Goal: Communication & Community: Answer question/provide support

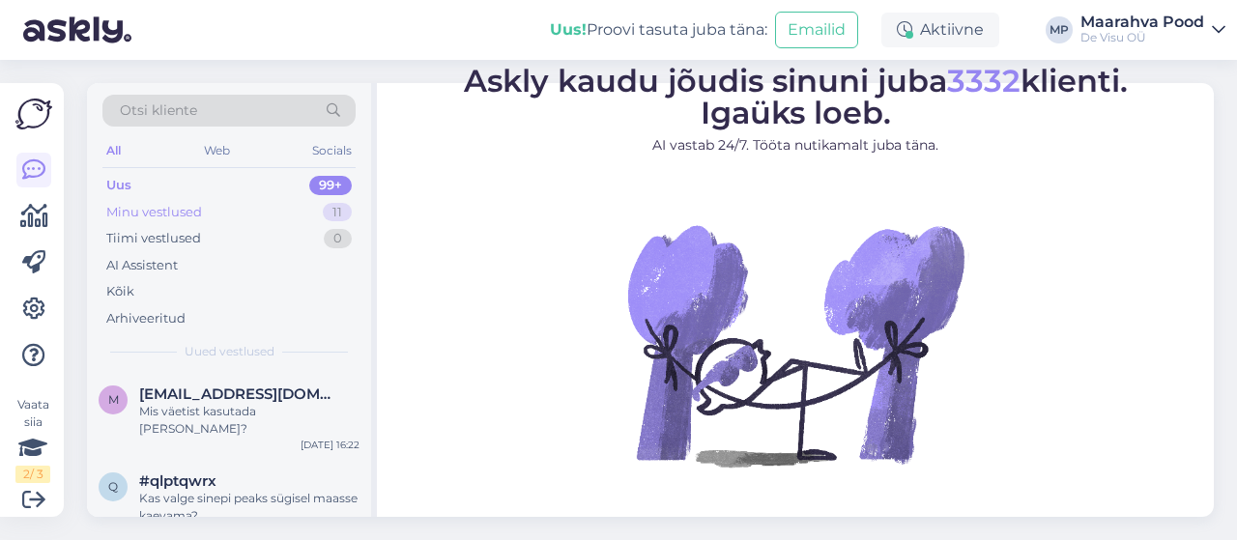
click at [159, 206] on div "Minu vestlused" at bounding box center [154, 212] width 96 height 19
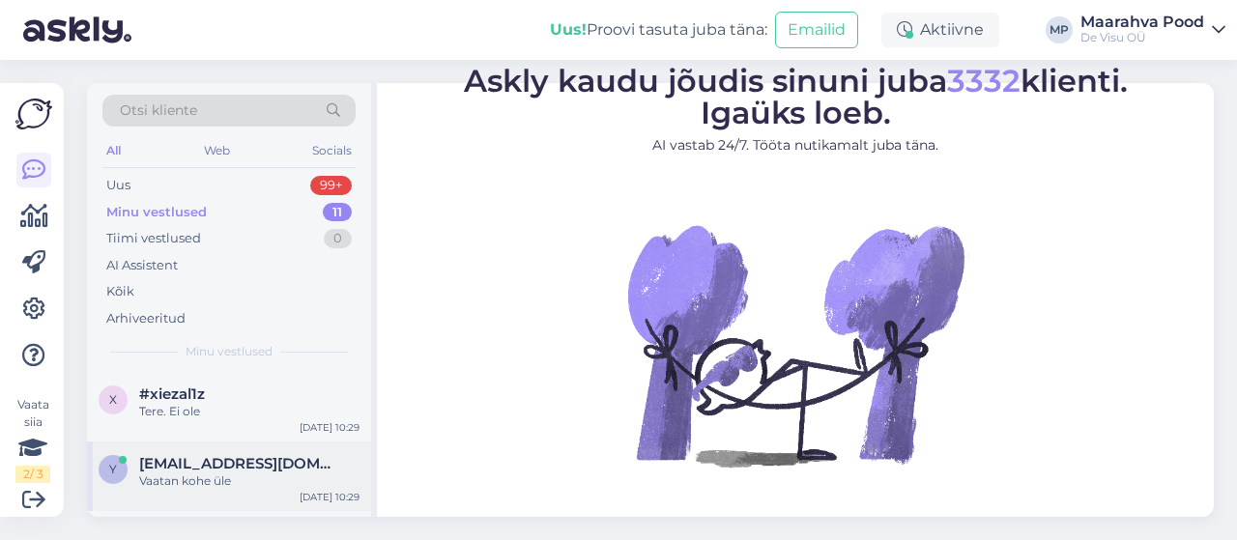
click at [234, 479] on div "Vaatan kohe üle" at bounding box center [249, 481] width 220 height 17
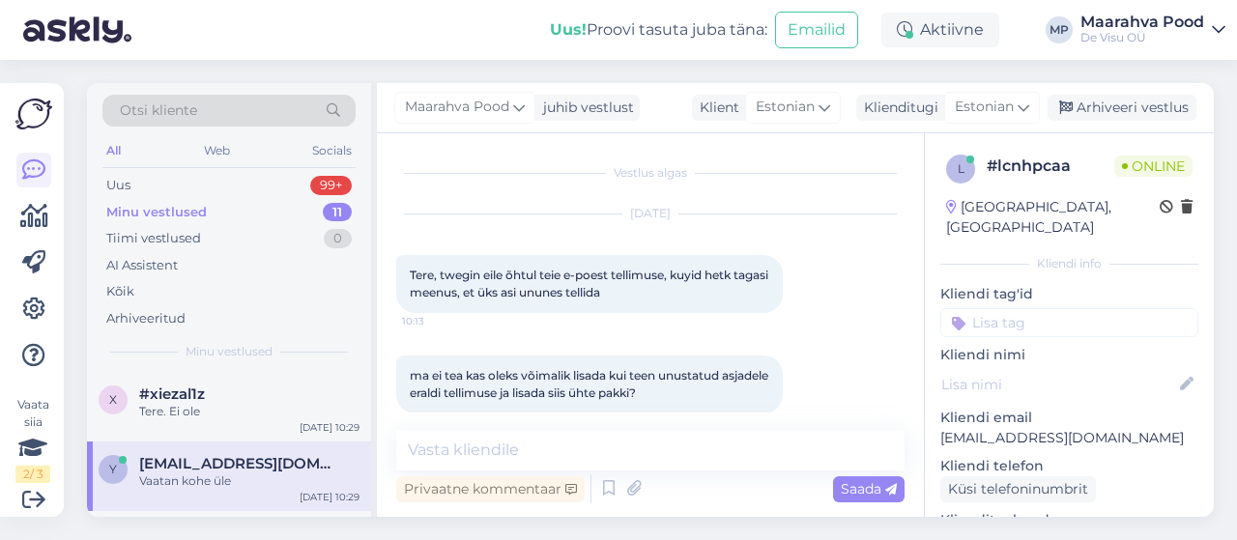
scroll to position [1518, 0]
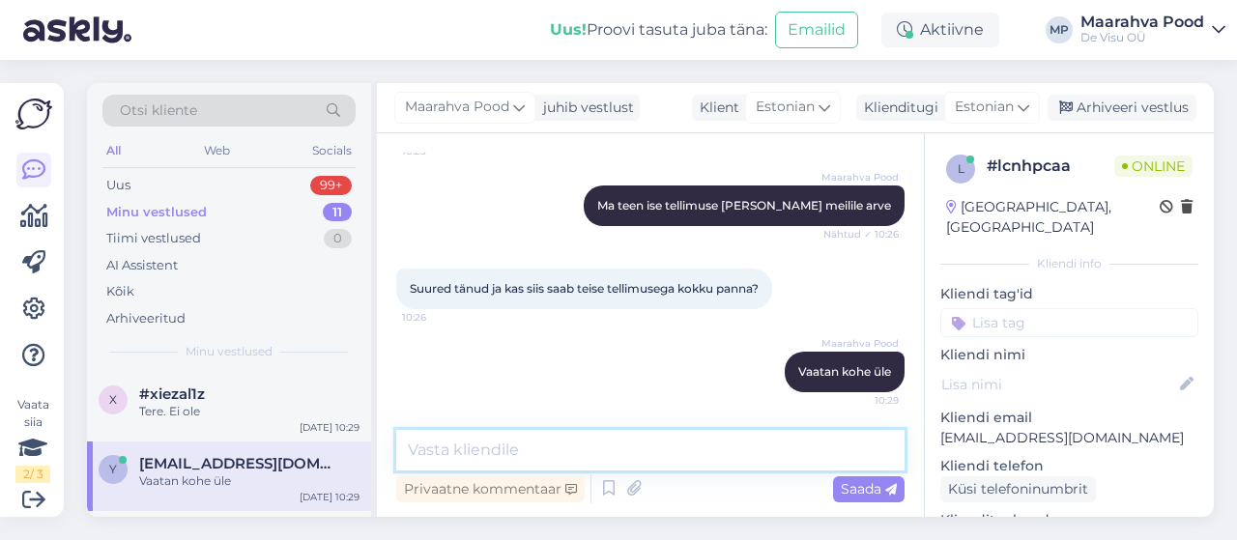
click at [600, 446] on textarea at bounding box center [650, 450] width 509 height 41
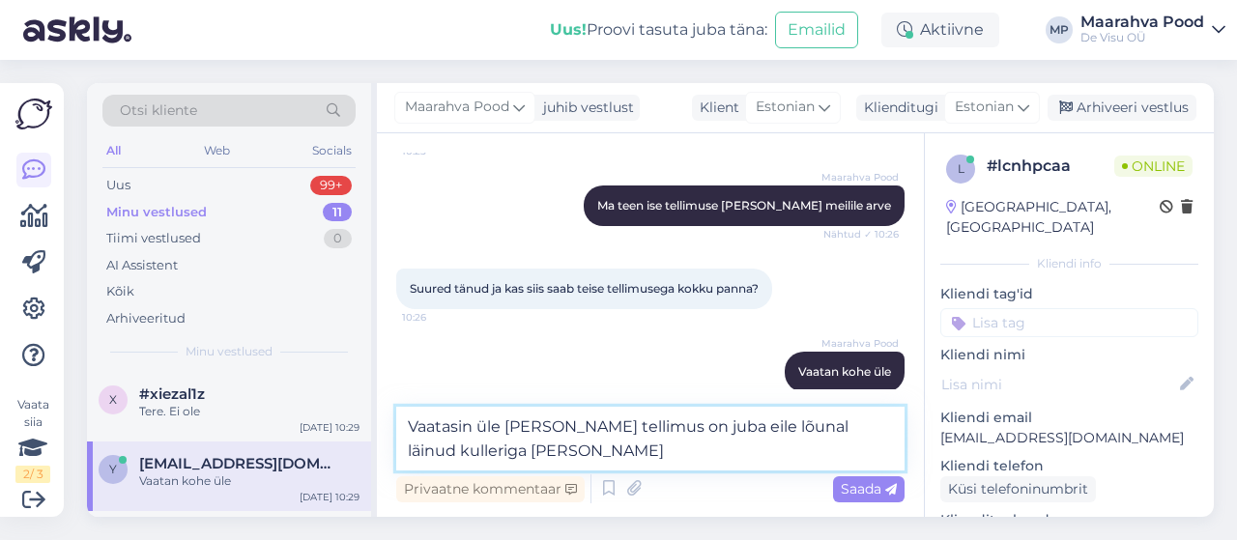
type textarea "Vaatasin üle [PERSON_NAME] tellimus on juba eile lõunal läinud kulleriga ära me…"
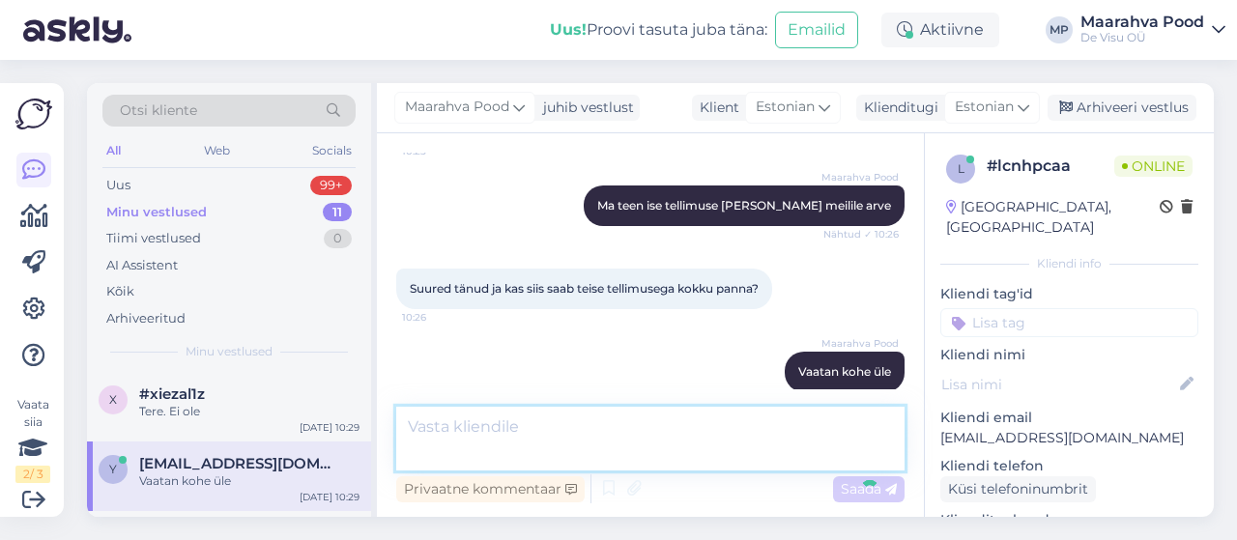
scroll to position [1618, 0]
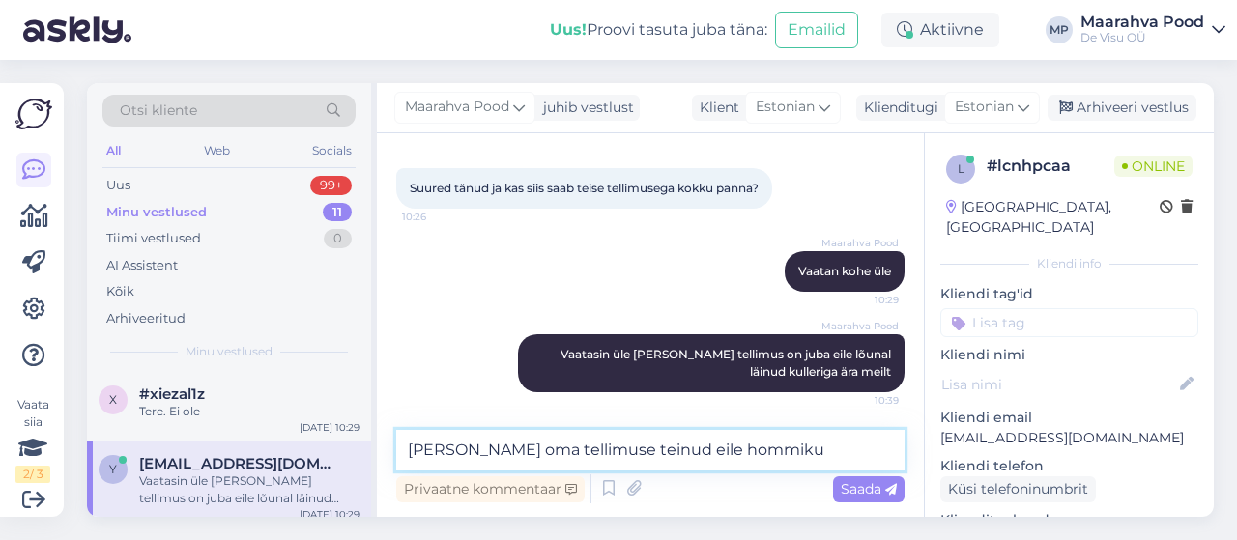
type textarea "[PERSON_NAME] oma tellimuse teinud eile hommikul"
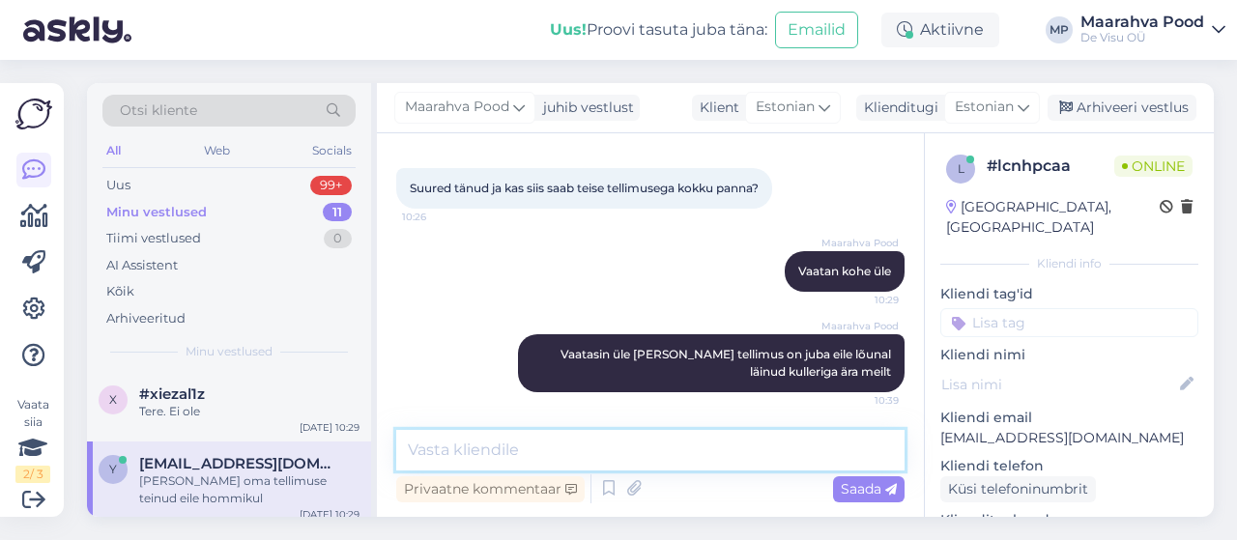
scroll to position [1701, 0]
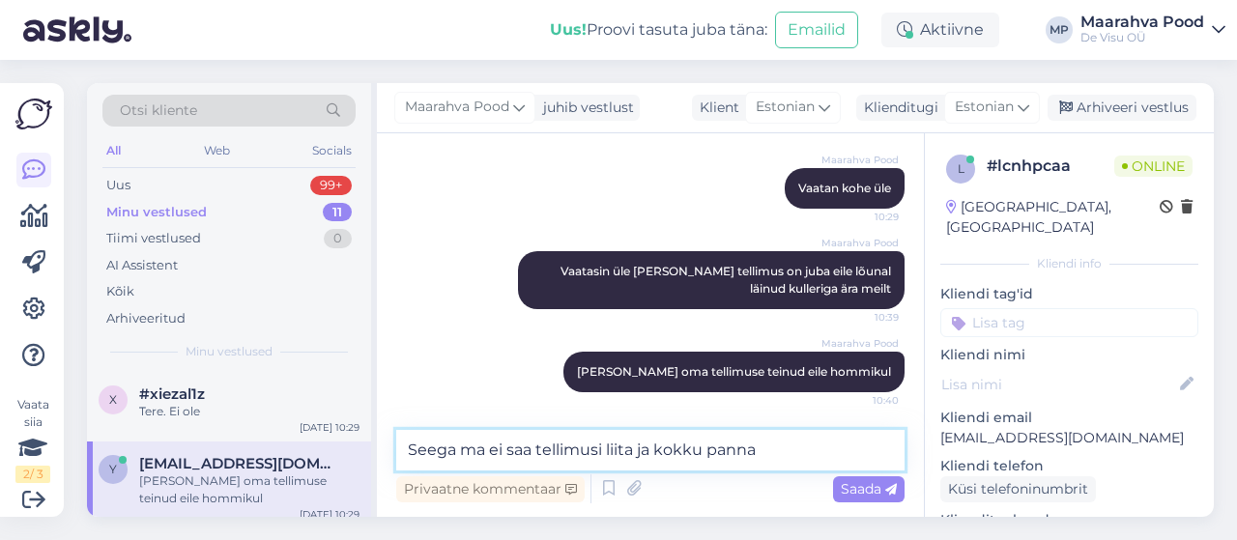
type textarea "Seega ma ei saa tellimusi liita ja kokku panna."
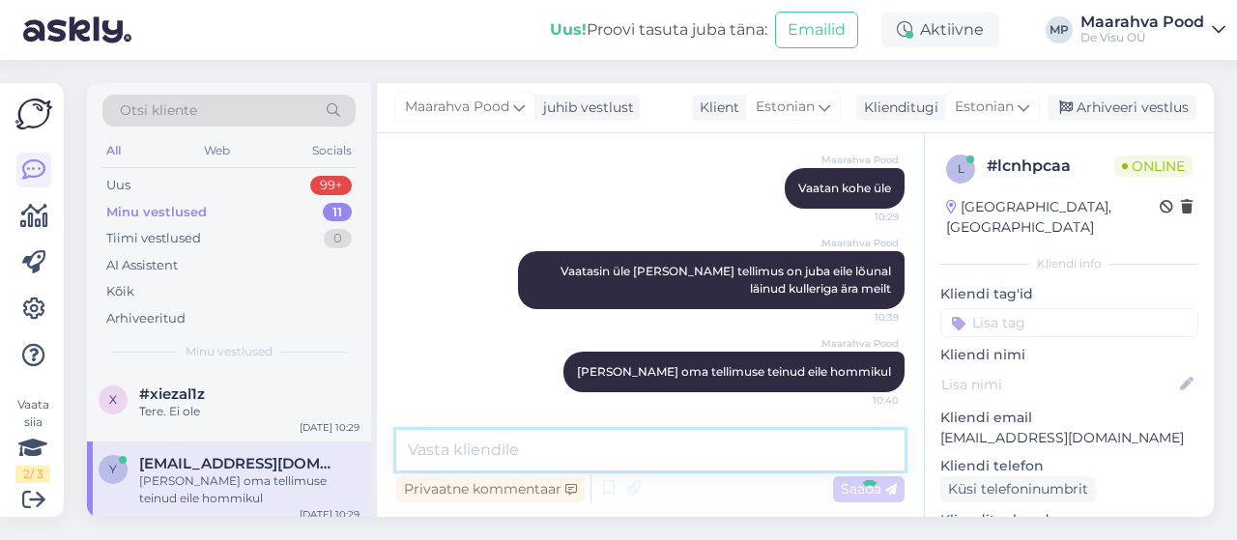
scroll to position [1785, 0]
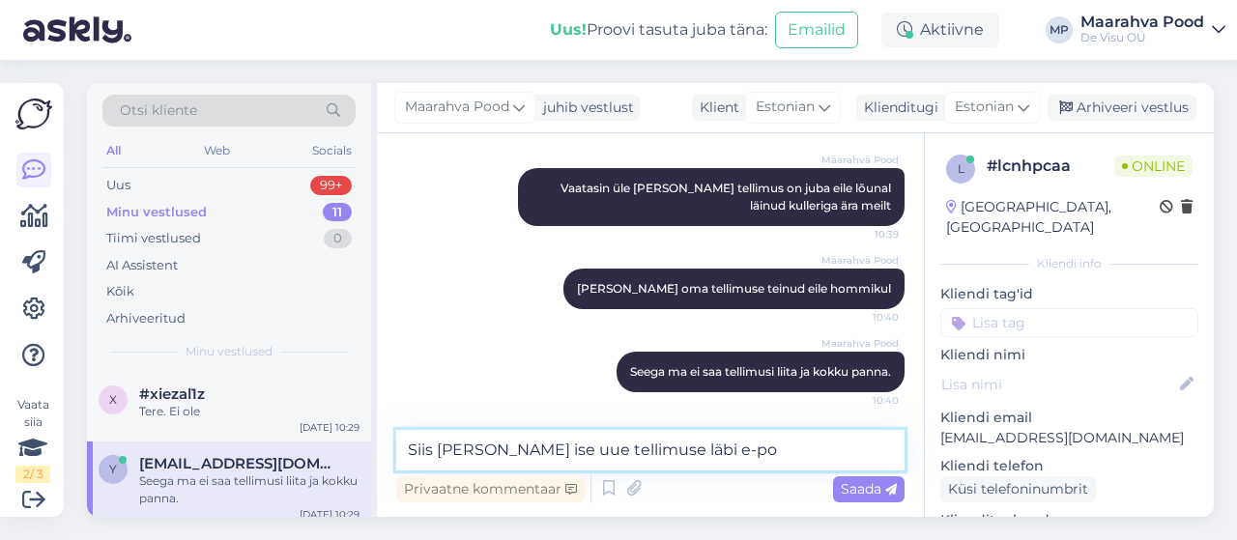
type textarea "Siis [PERSON_NAME] ise uue tellimuse läbi e-[PERSON_NAME]"
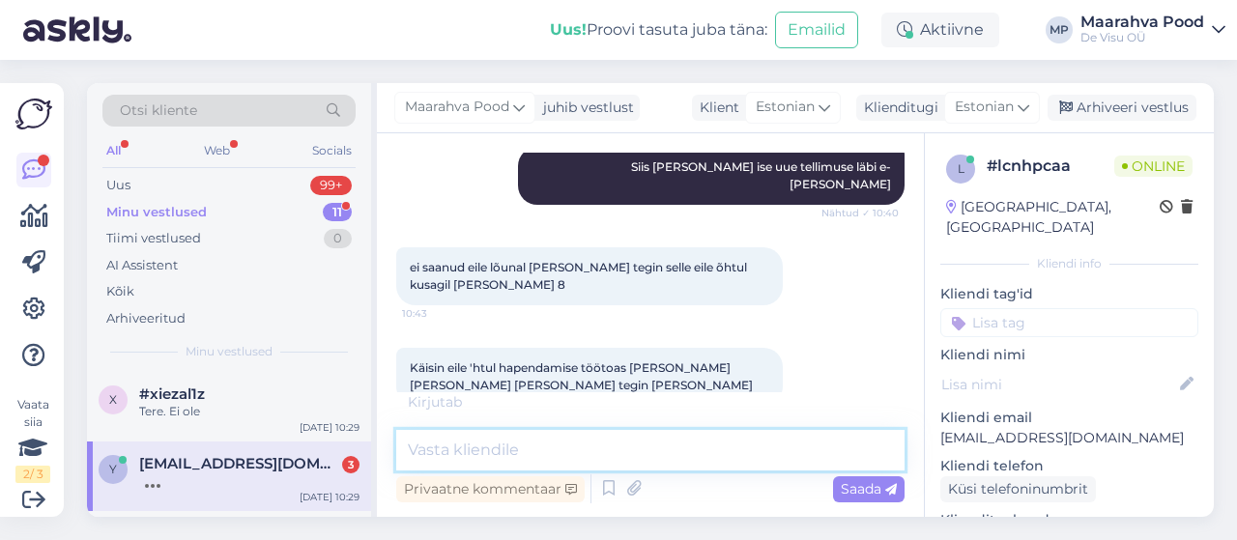
scroll to position [2252, 0]
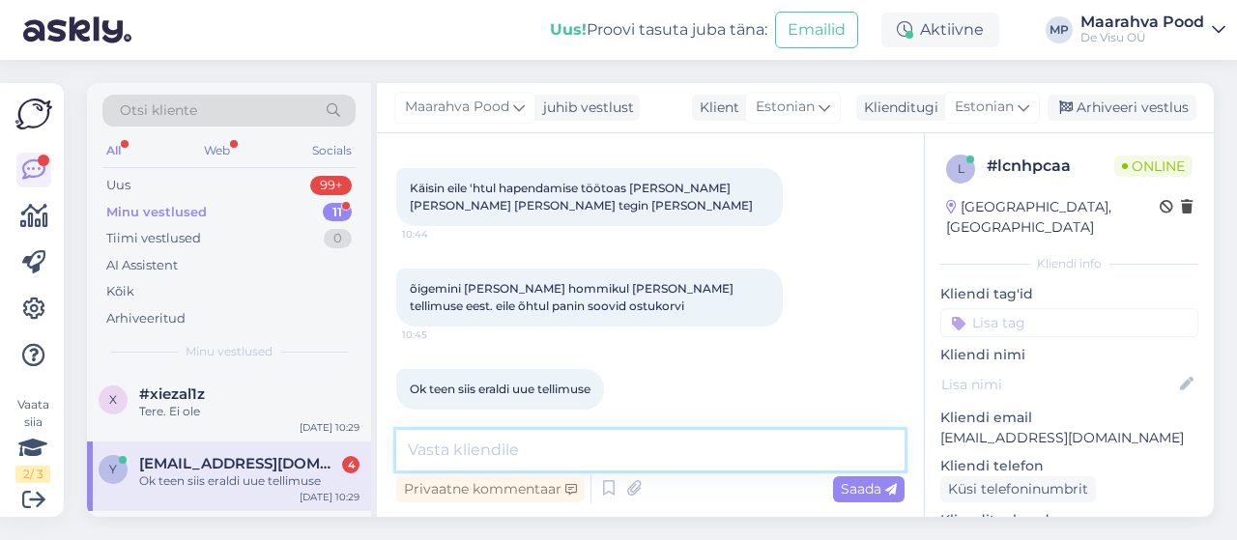
click at [510, 453] on textarea at bounding box center [650, 450] width 509 height 41
type textarea "vaatan siis uuesti"
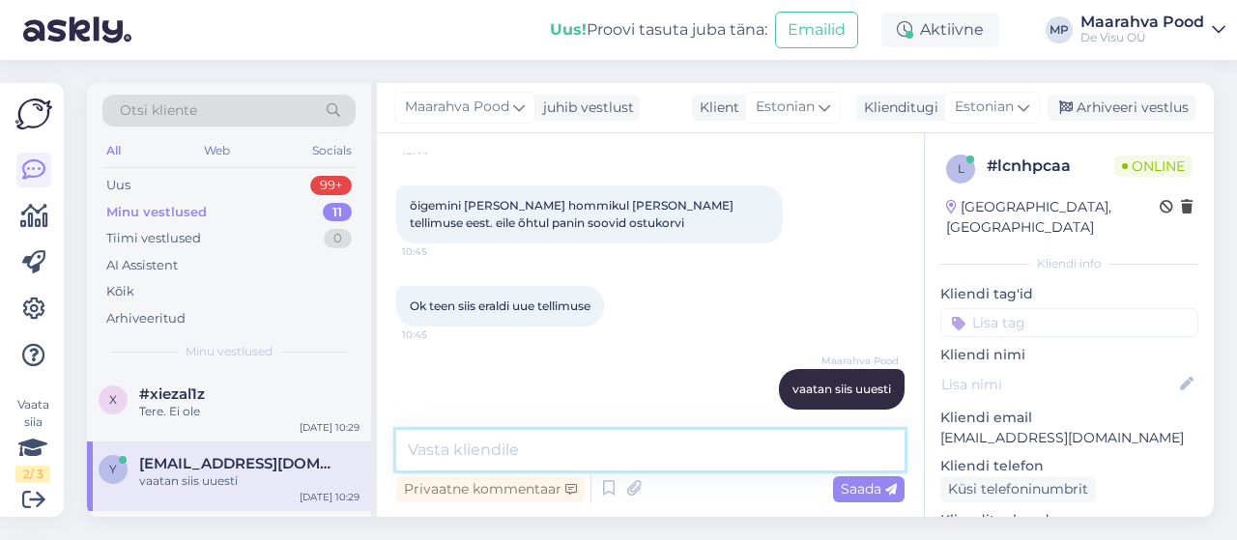
click at [586, 446] on textarea at bounding box center [650, 450] width 509 height 41
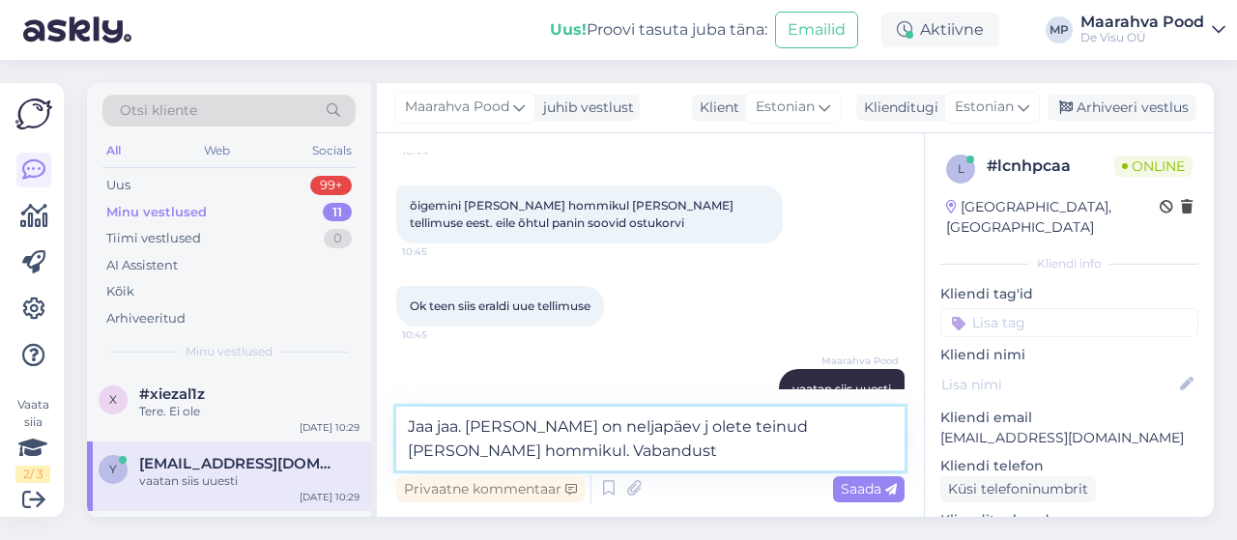
type textarea "Jaa jaa. [PERSON_NAME] on neljapäev j olete teinud [PERSON_NAME] hommikul. Vaba…"
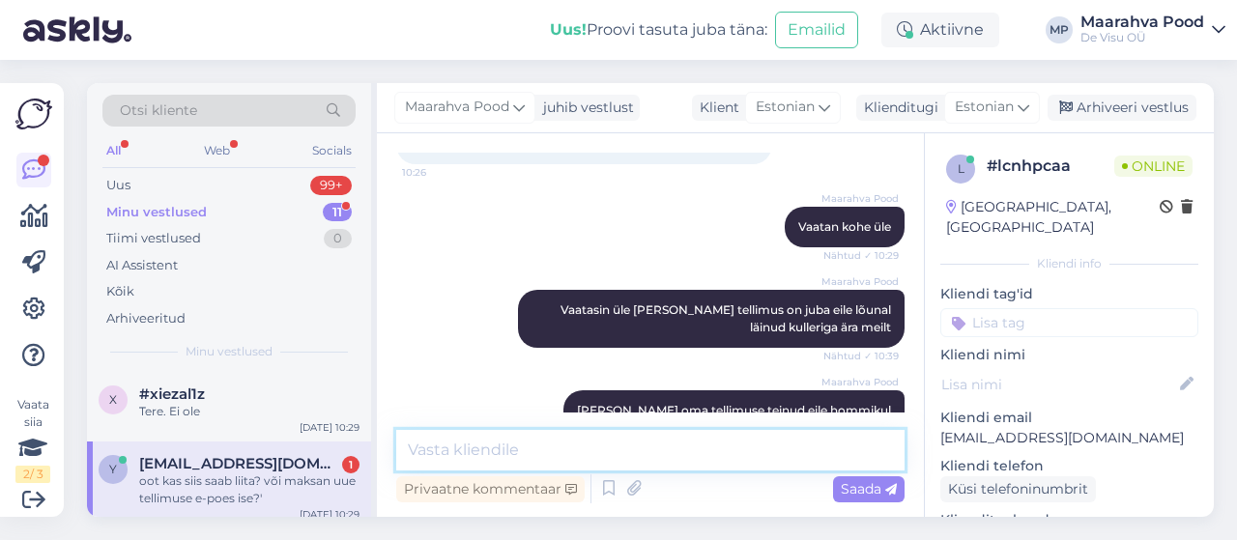
scroll to position [2519, 0]
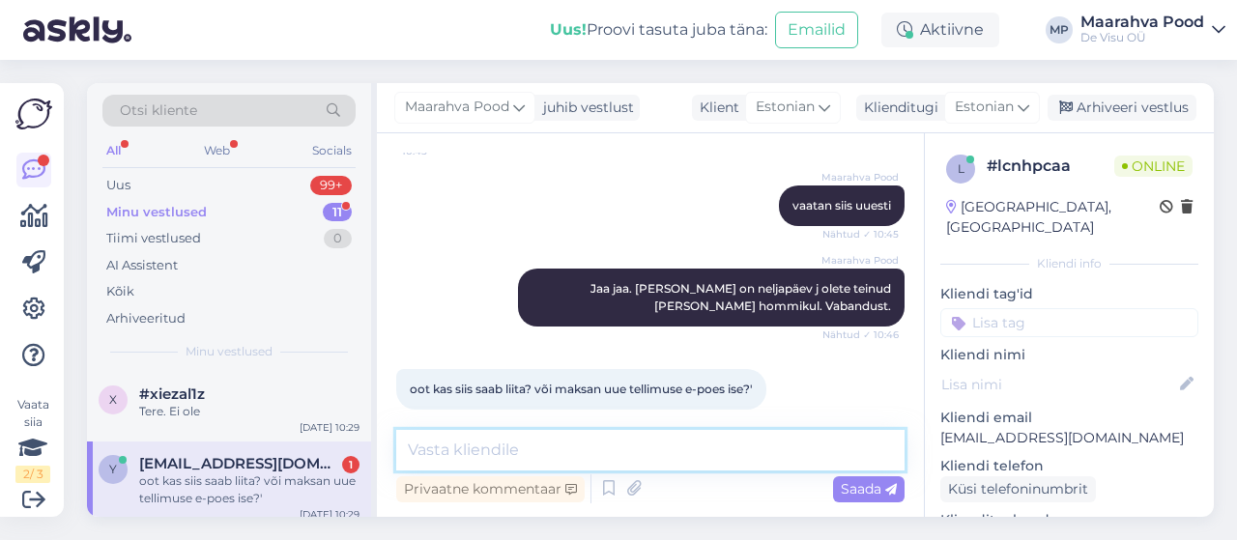
click at [536, 448] on textarea at bounding box center [650, 450] width 509 height 41
type textarea "Liidame."
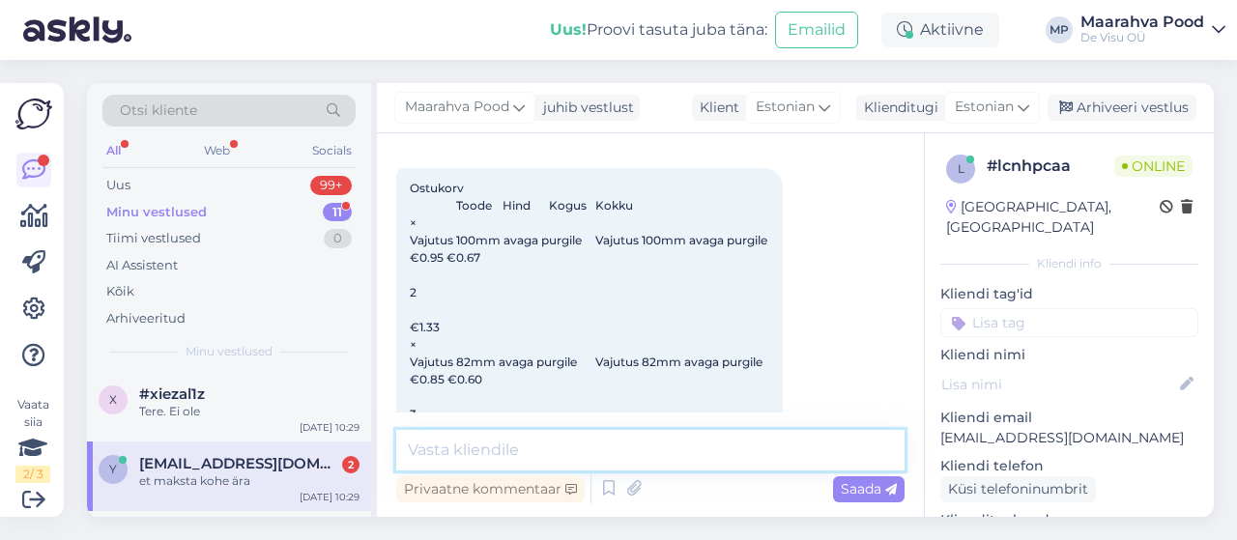
scroll to position [2769, 0]
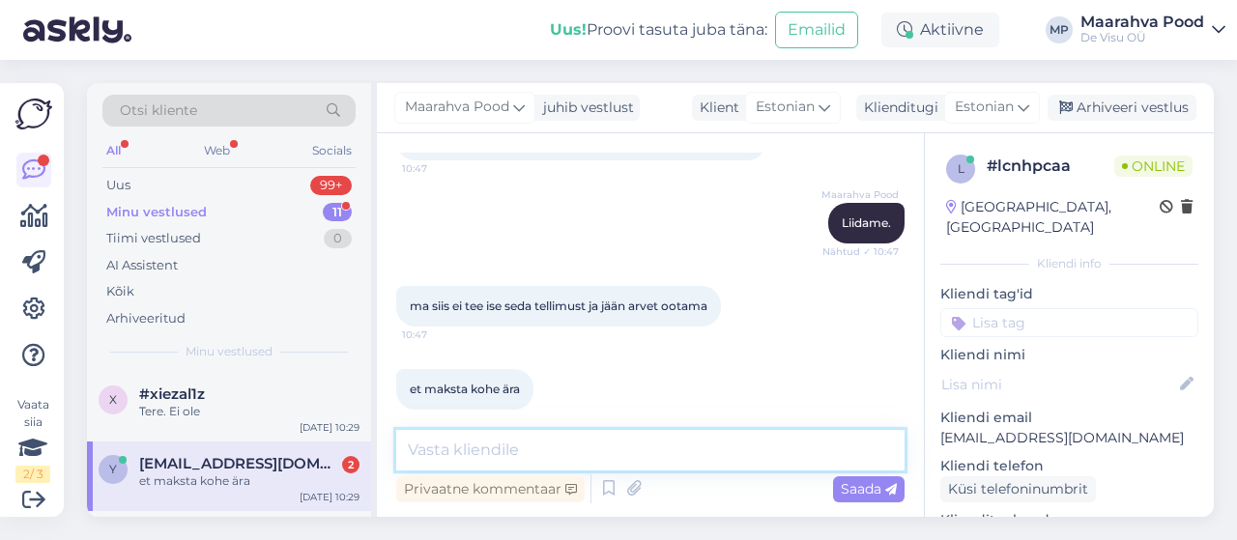
click at [574, 445] on textarea at bounding box center [650, 450] width 509 height 41
type textarea ":)"
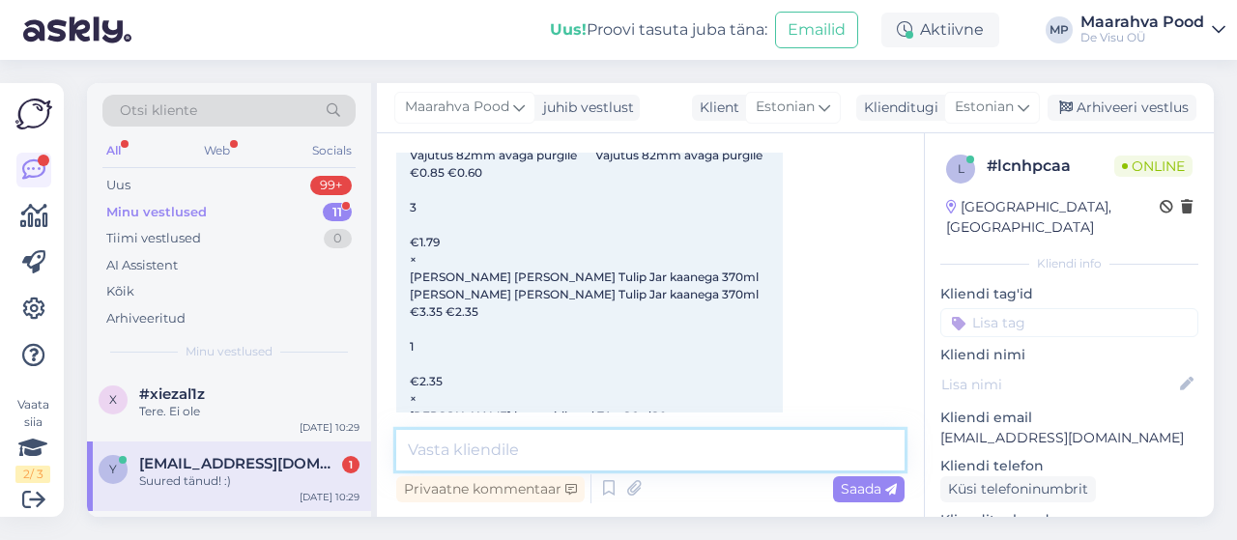
scroll to position [808, 0]
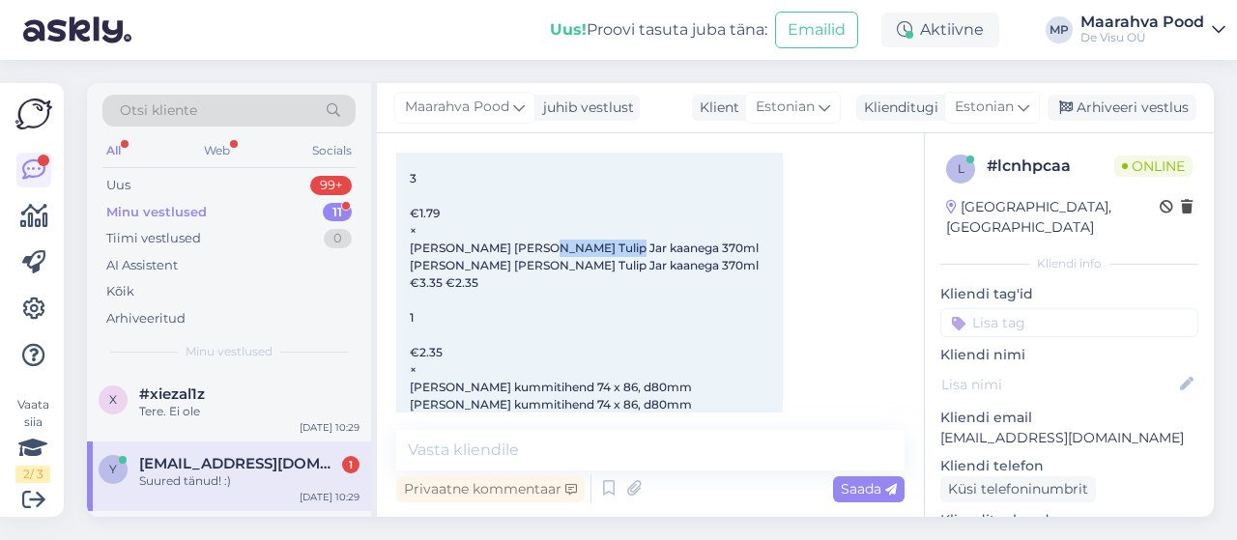
drag, startPoint x: 625, startPoint y: 262, endPoint x: 535, endPoint y: 266, distance: 91.0
click at [535, 266] on span "Ostukorv Toode Hind Kogus Kokku × Vajutus 100mm avaga purgile Vajutus 100mm ava…" at bounding box center [595, 300] width 371 height 711
copy span "kaanega 370ml"
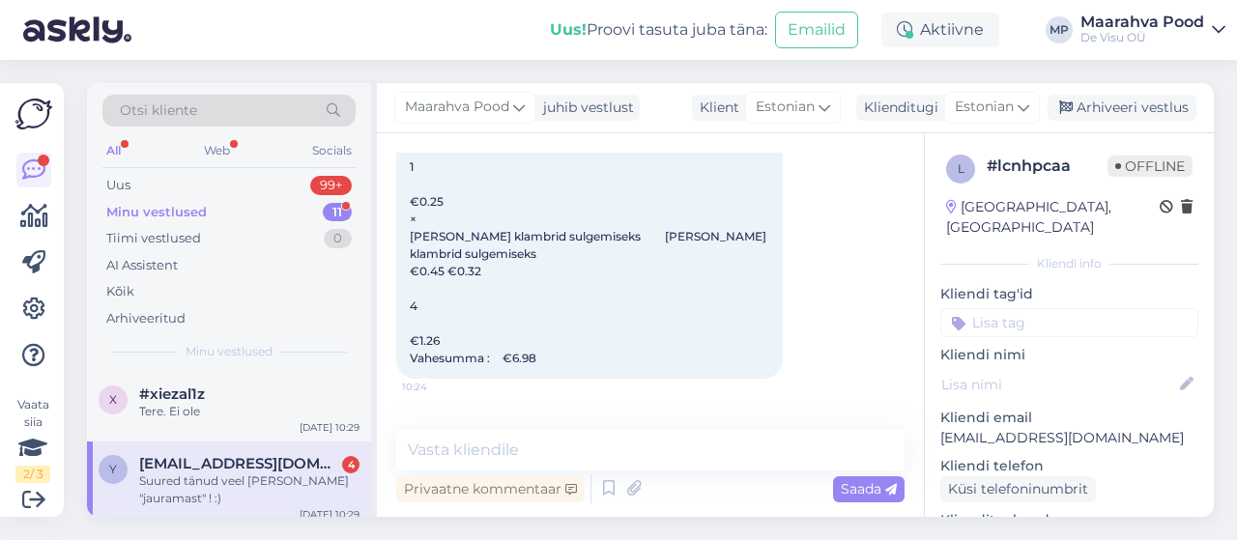
scroll to position [3223, 0]
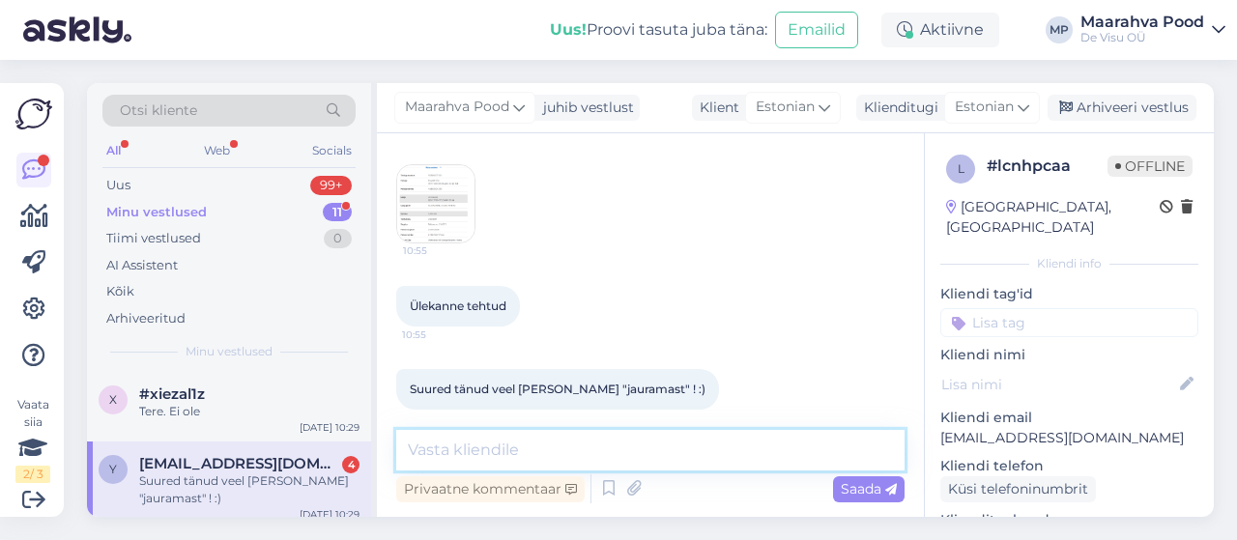
click at [544, 455] on textarea at bounding box center [650, 450] width 509 height 41
type textarea "Kõik on hästi :)"
